Goal: Download file/media

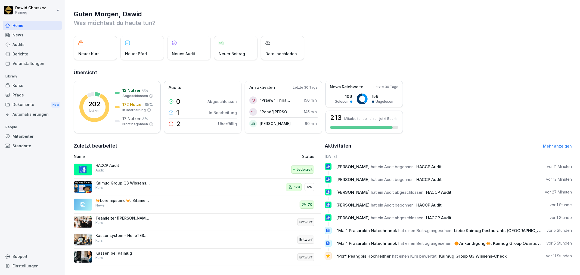
click at [23, 46] on div "Audits" at bounding box center [32, 45] width 59 height 10
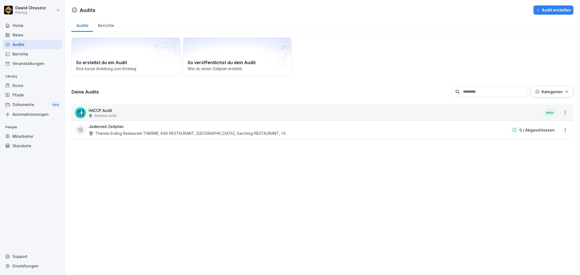
click at [106, 25] on div "Berichte" at bounding box center [106, 25] width 26 height 14
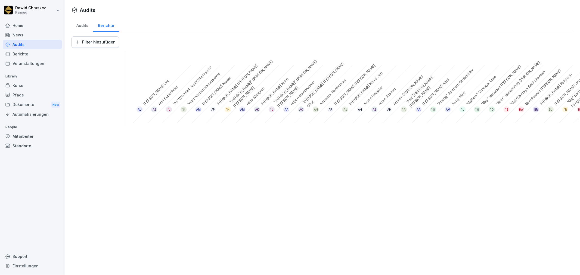
click at [80, 27] on div "Audits" at bounding box center [81, 25] width 21 height 14
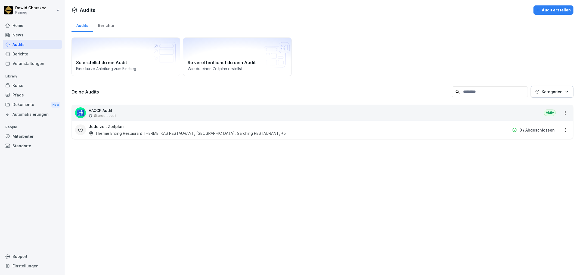
click at [125, 111] on div "🚮 HACCP Audit Standort audit Aktiv" at bounding box center [322, 113] width 501 height 16
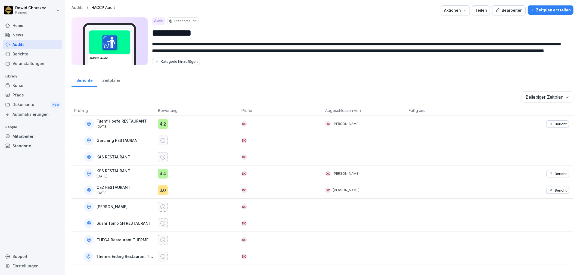
click at [554, 123] on p "Bericht" at bounding box center [560, 124] width 12 height 4
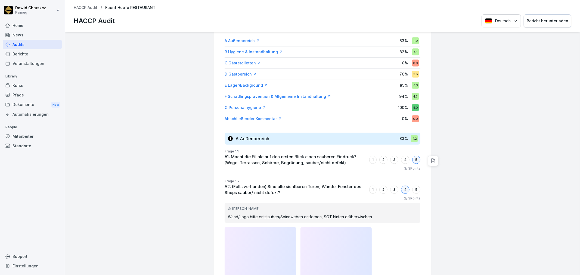
scroll to position [151, 0]
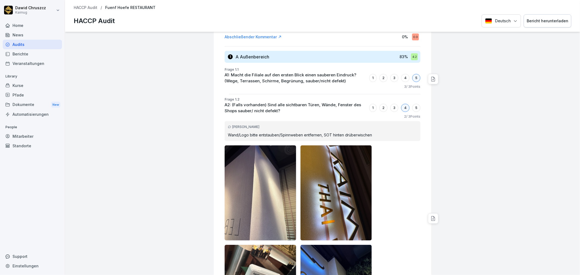
click at [430, 78] on icon at bounding box center [432, 78] width 5 height 5
click at [401, 79] on div "4" at bounding box center [405, 78] width 8 height 8
click at [401, 78] on div "4" at bounding box center [405, 78] width 8 height 8
click at [412, 79] on div "5" at bounding box center [416, 78] width 8 height 8
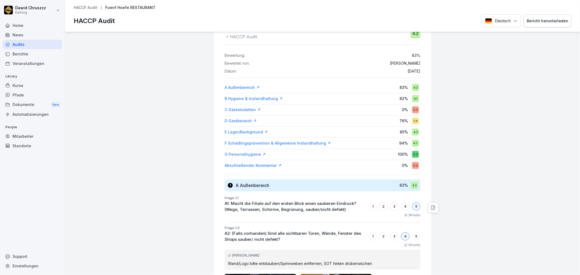
scroll to position [0, 0]
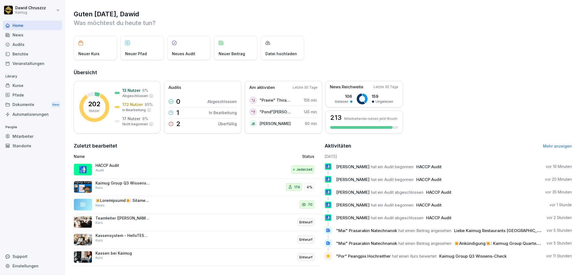
click at [118, 167] on p "HACCP Audit" at bounding box center [122, 165] width 54 height 5
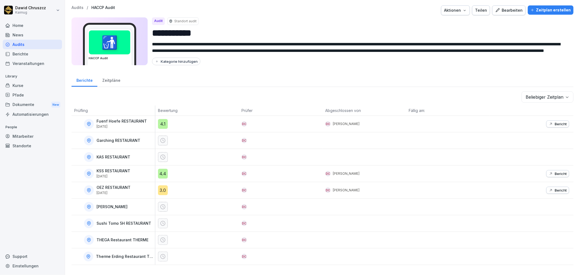
drag, startPoint x: 109, startPoint y: 170, endPoint x: 149, endPoint y: 174, distance: 40.1
click at [109, 170] on p "KSS RESTAURANT" at bounding box center [113, 171] width 34 height 5
click at [556, 174] on p "Bericht" at bounding box center [560, 173] width 12 height 4
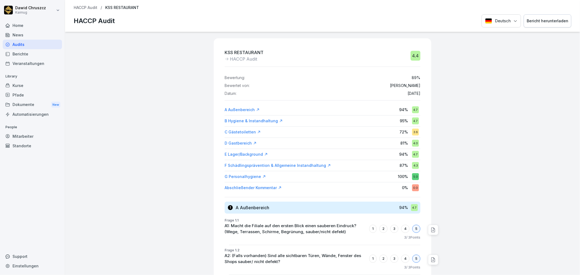
click at [543, 23] on div "Bericht herunterladen" at bounding box center [547, 21] width 42 height 6
click at [91, 6] on p "HACCP Audit" at bounding box center [86, 7] width 24 height 5
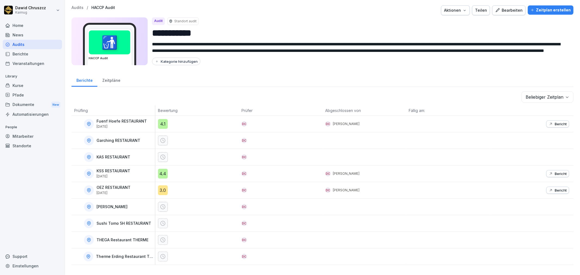
click at [554, 123] on p "Bericht" at bounding box center [560, 124] width 12 height 4
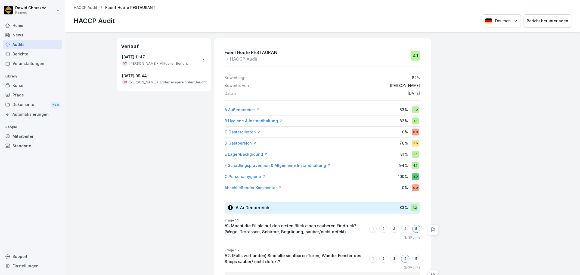
click at [547, 23] on div "Bericht herunterladen" at bounding box center [547, 21] width 42 height 6
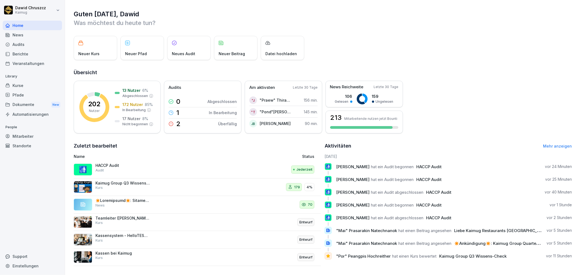
click at [400, 61] on div "Guten Morgen, Dawid Was möchtest du heute tun? Neuer Kurs Neuer Pfad Neues Audi…" at bounding box center [322, 138] width 515 height 276
click at [64, 85] on div "Dawid Chruszcz Kaimug Home News Audits Berichte Veranstaltungen Library Kurse P…" at bounding box center [32, 137] width 65 height 275
click at [64, 84] on div "Dawid Chruszcz Kaimug Home News Audits Berichte Veranstaltungen Library Kurse P…" at bounding box center [32, 137] width 65 height 275
drag, startPoint x: 66, startPoint y: 83, endPoint x: 69, endPoint y: 82, distance: 3.4
click at [67, 83] on div "Guten Morgen, Dawid Was möchtest du heute tun? Neuer Kurs Neuer Pfad Neues Audi…" at bounding box center [322, 138] width 515 height 276
